Goal: Book appointment/travel/reservation

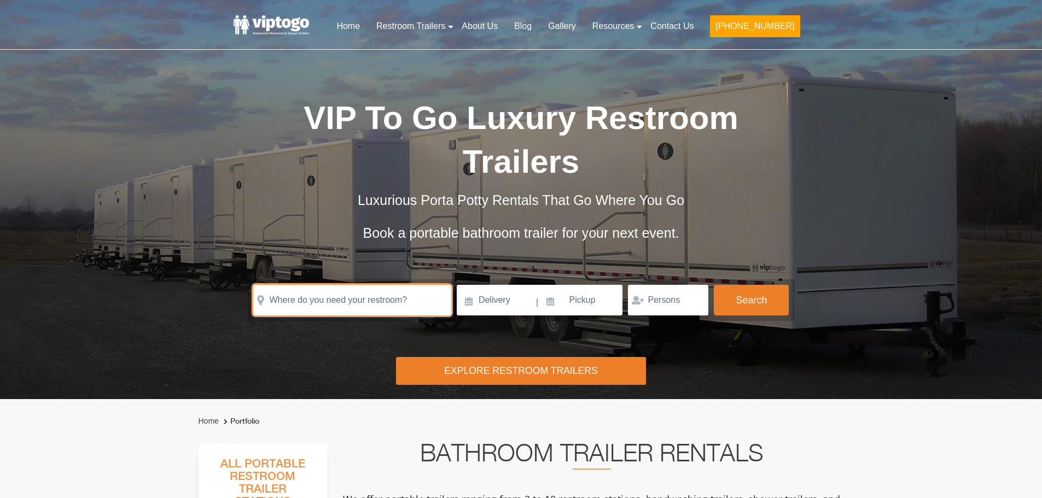
click at [378, 300] on input "text" at bounding box center [352, 300] width 198 height 31
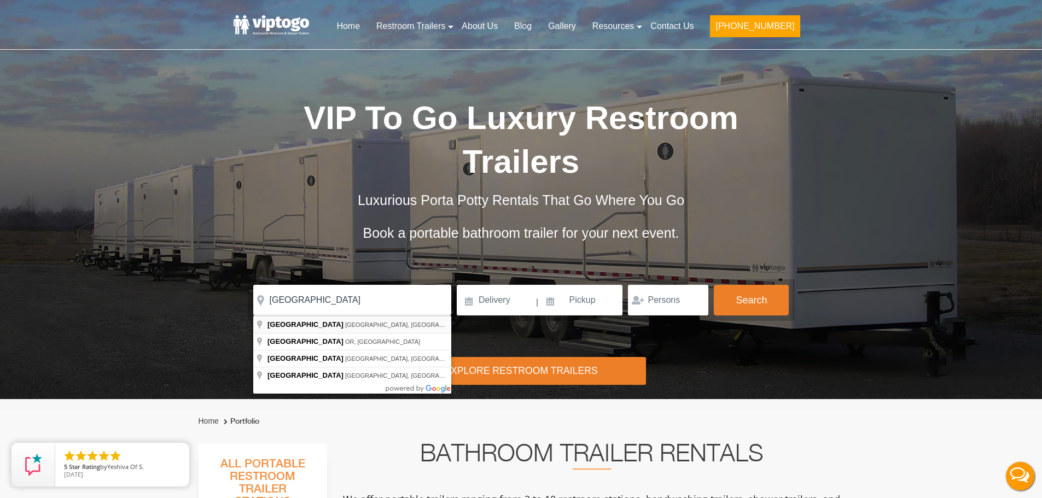
type input "[GEOGRAPHIC_DATA], [GEOGRAPHIC_DATA], [GEOGRAPHIC_DATA]"
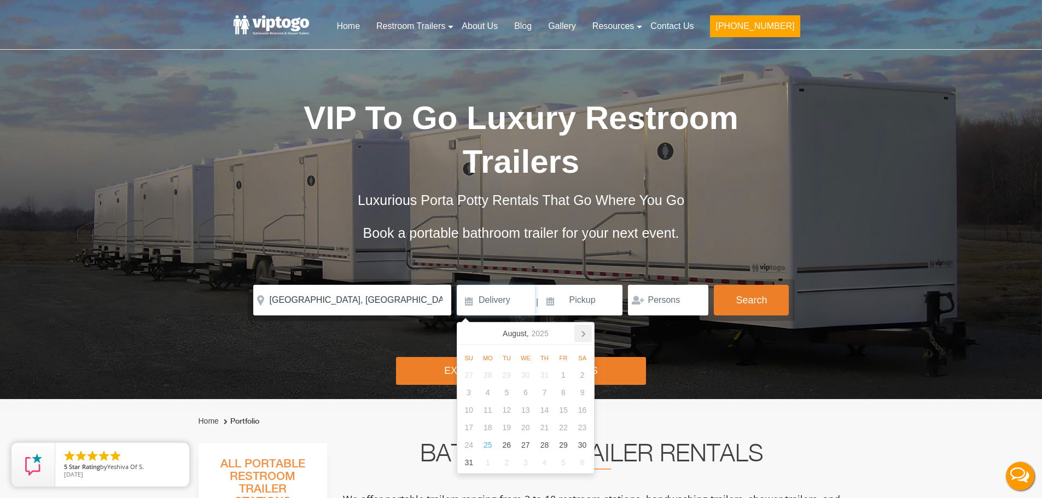
click at [580, 334] on icon at bounding box center [582, 333] width 17 height 17
click at [581, 429] on div "27" at bounding box center [581, 427] width 19 height 17
type input "[DATE]"
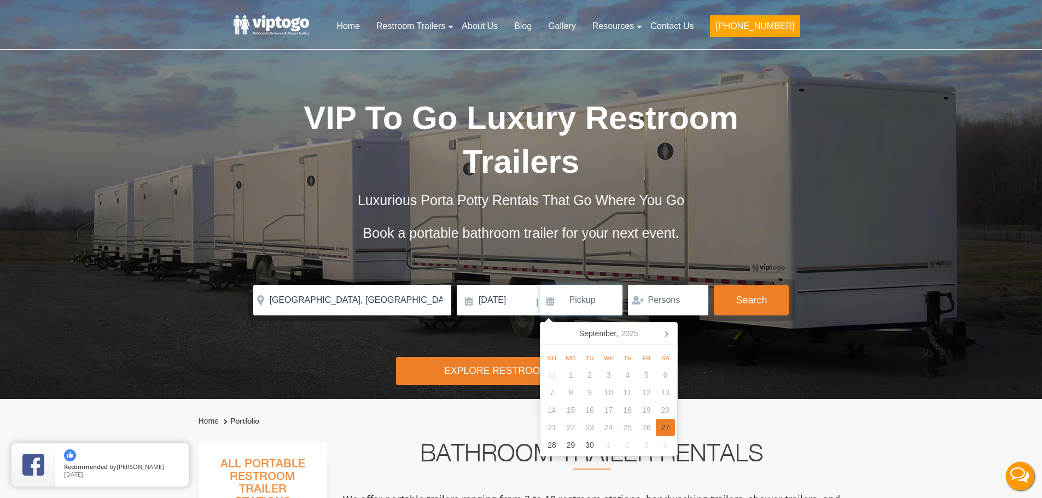
click at [668, 429] on div "27" at bounding box center [665, 427] width 19 height 17
type input "[DATE]"
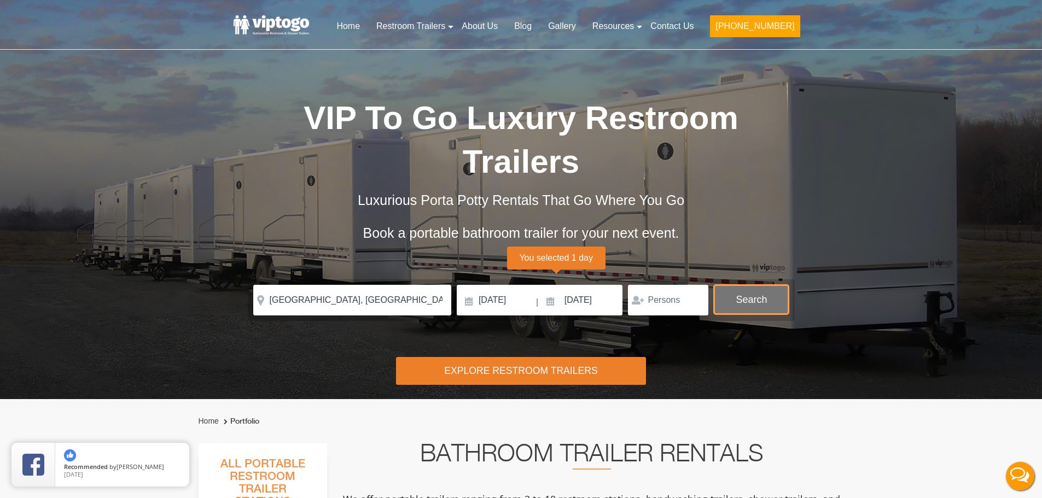
click at [758, 301] on button "Search" at bounding box center [751, 300] width 75 height 30
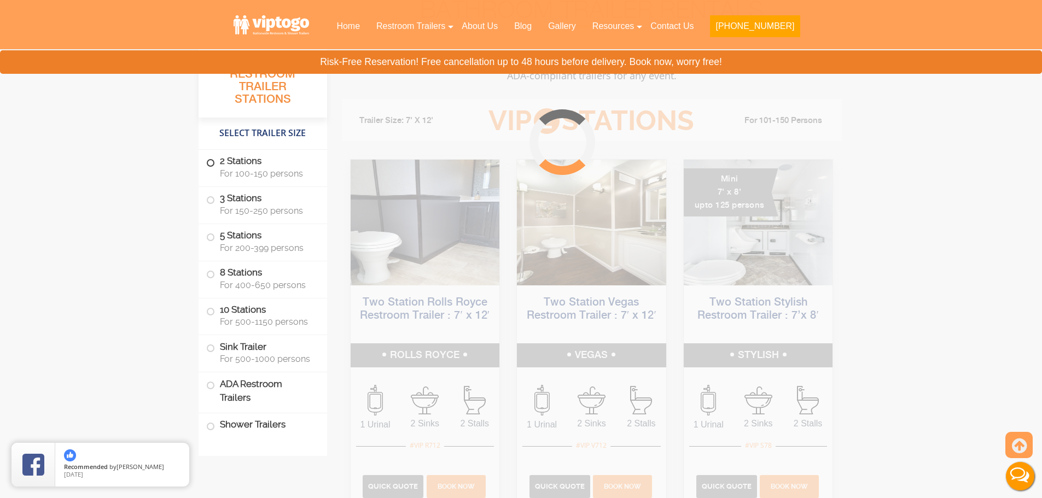
click at [266, 173] on span "For 100-150 persons" at bounding box center [267, 173] width 94 height 10
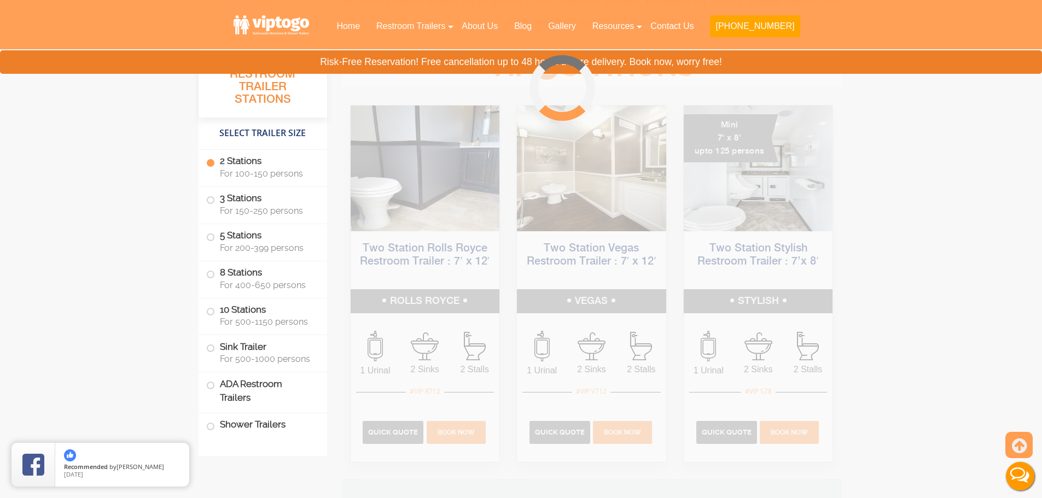
scroll to position [499, 0]
